Goal: Task Accomplishment & Management: Use online tool/utility

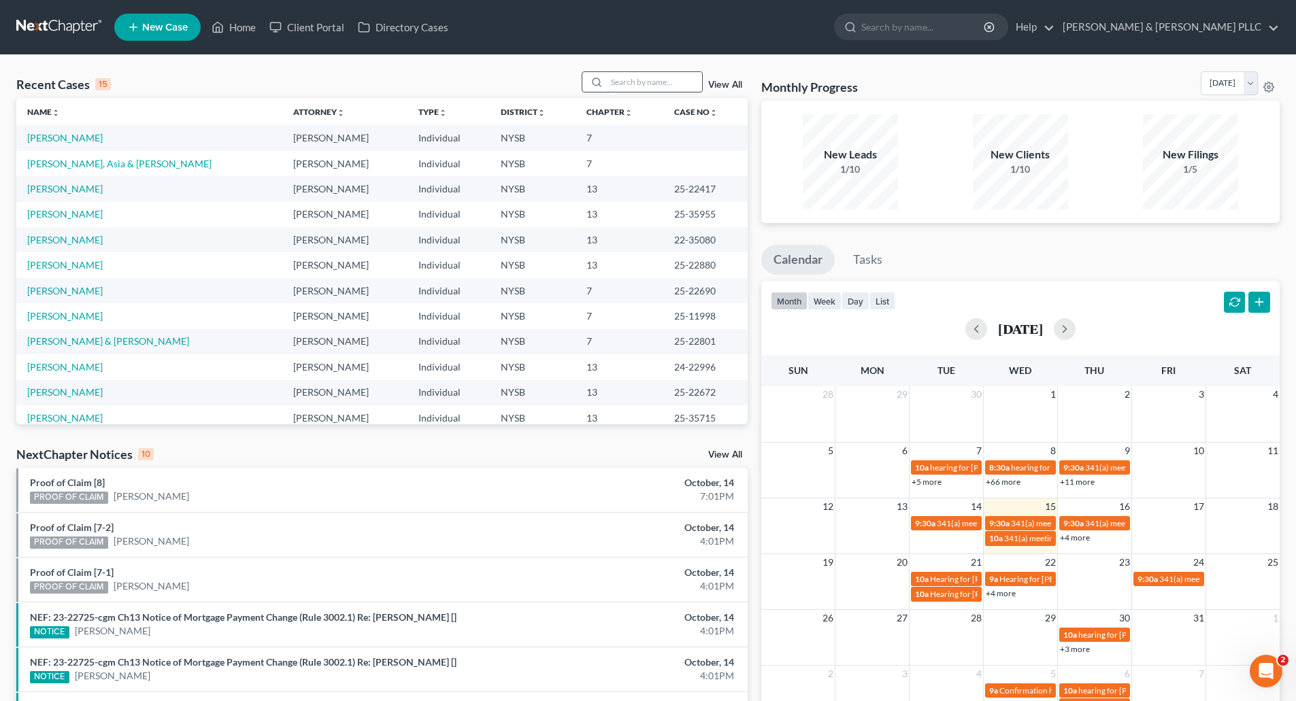
click at [637, 83] on input "search" at bounding box center [654, 82] width 95 height 20
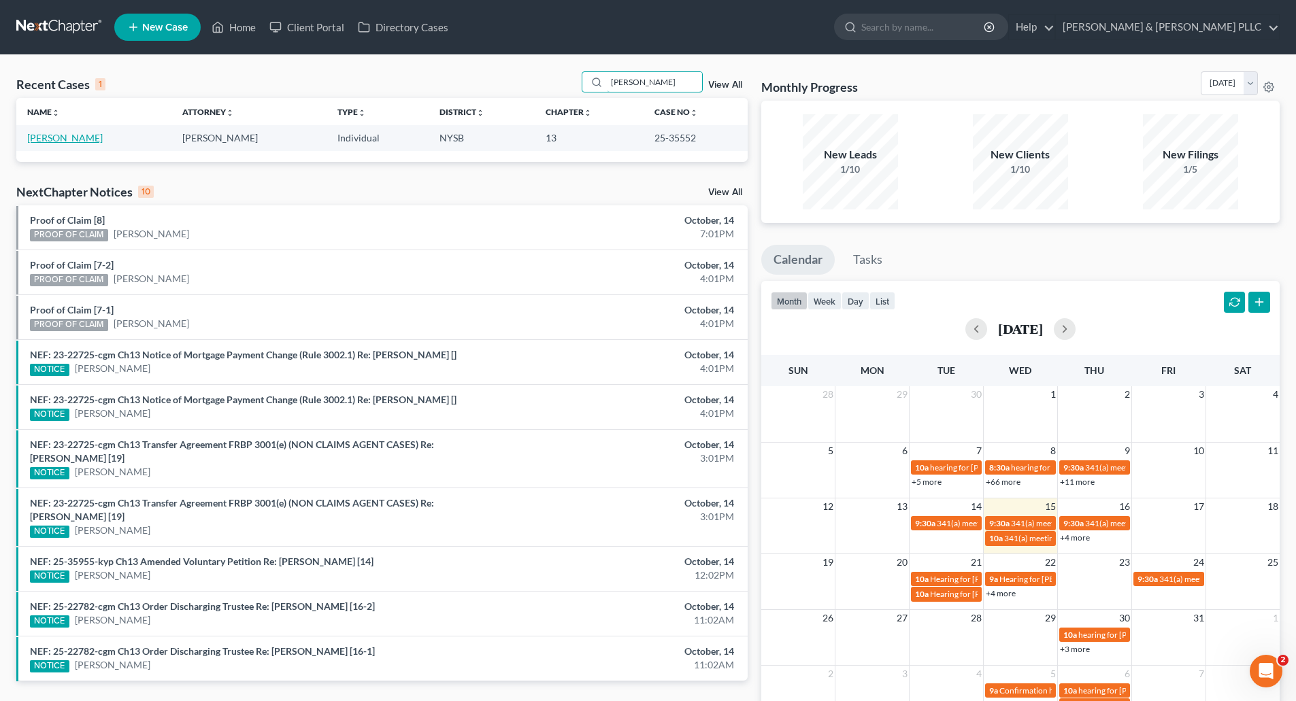
type input "[PERSON_NAME]"
click at [58, 133] on link "[PERSON_NAME]" at bounding box center [64, 138] width 75 height 12
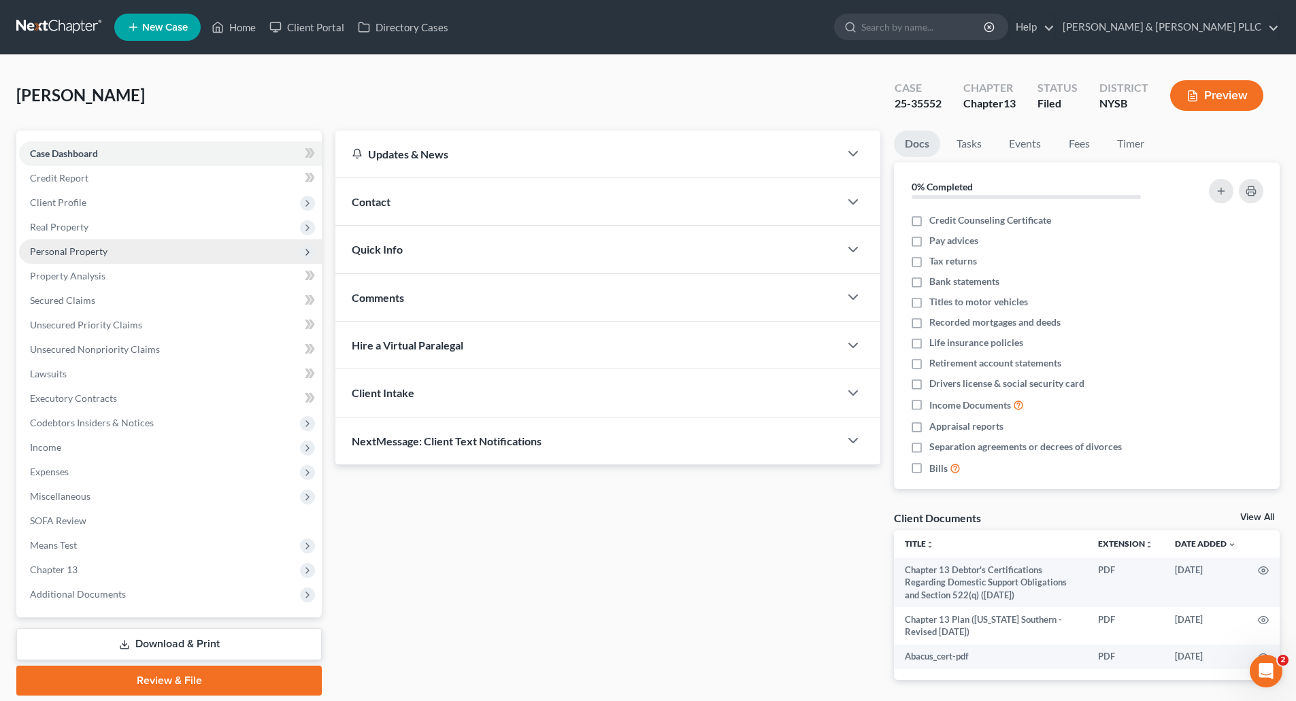
click at [81, 247] on span "Personal Property" at bounding box center [69, 252] width 78 height 12
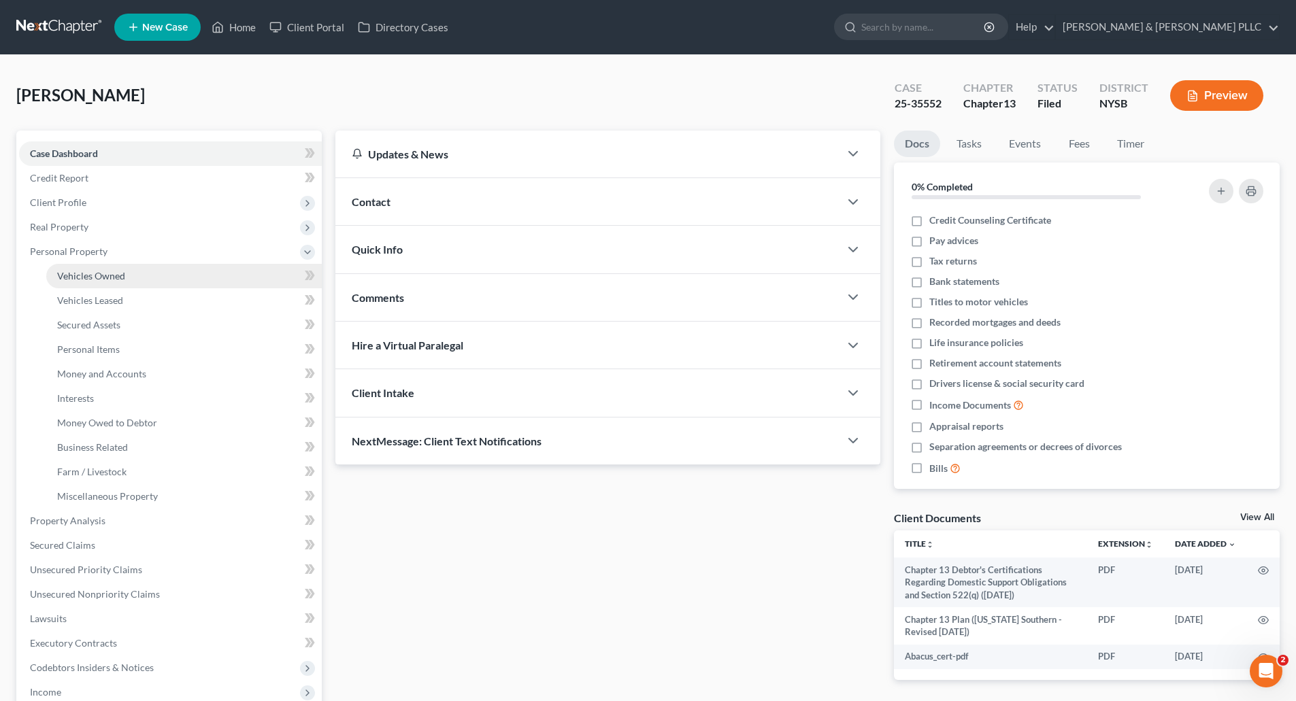
click at [107, 271] on span "Vehicles Owned" at bounding box center [91, 276] width 68 height 12
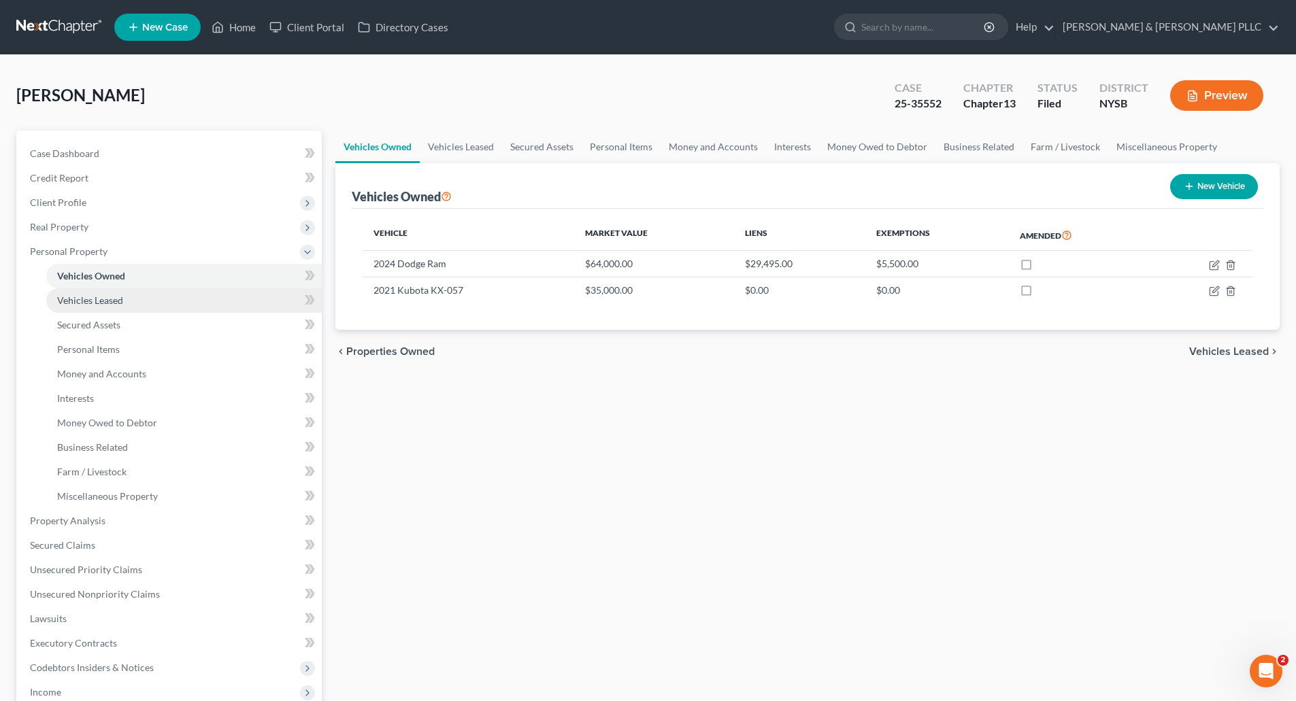
click at [99, 295] on span "Vehicles Leased" at bounding box center [90, 301] width 66 height 12
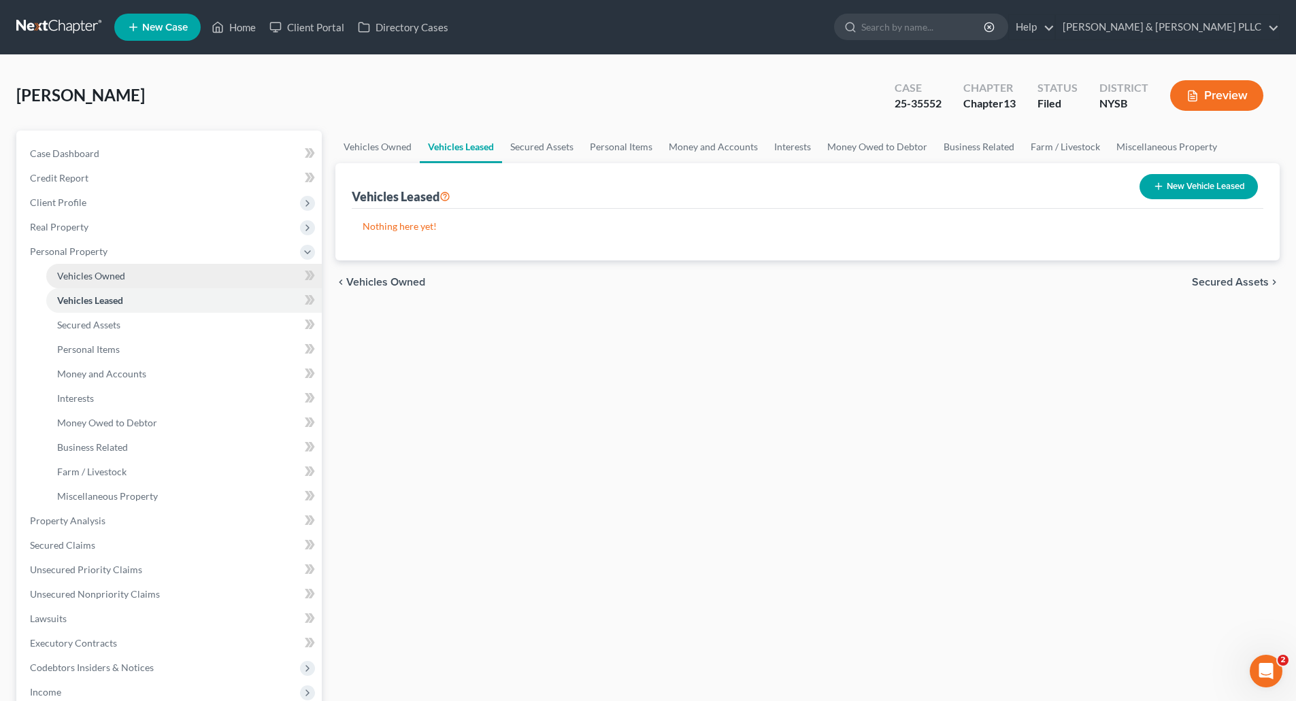
click at [101, 271] on span "Vehicles Owned" at bounding box center [91, 276] width 68 height 12
